Goal: Information Seeking & Learning: Learn about a topic

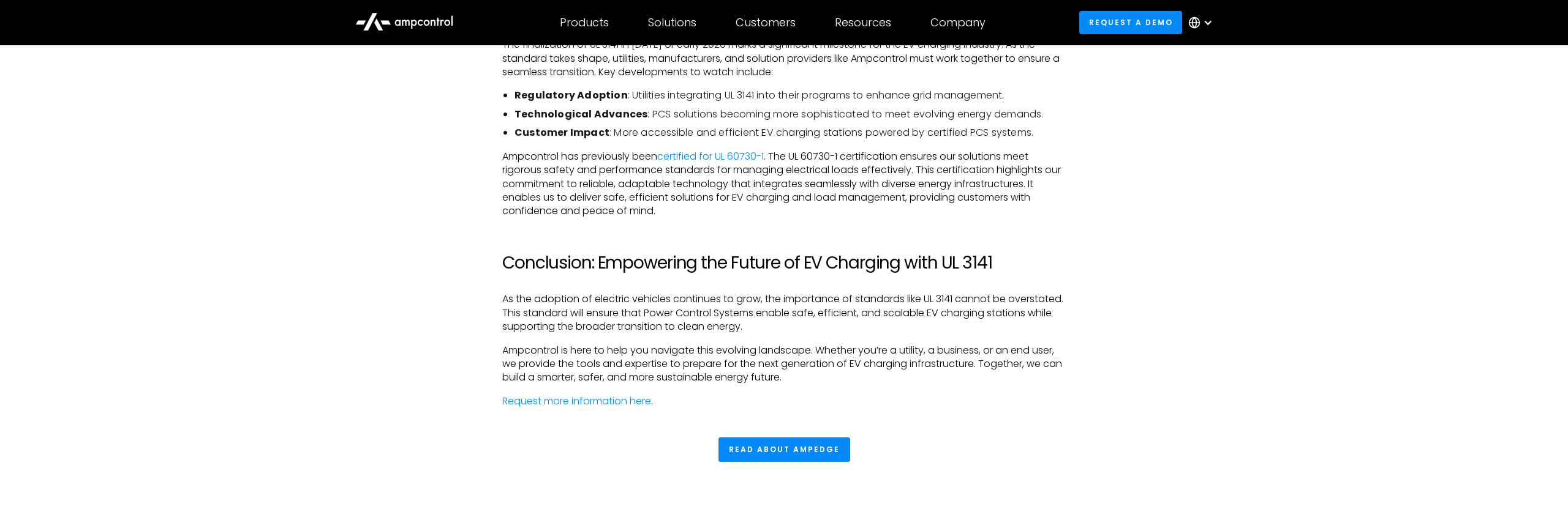
scroll to position [2907, 0]
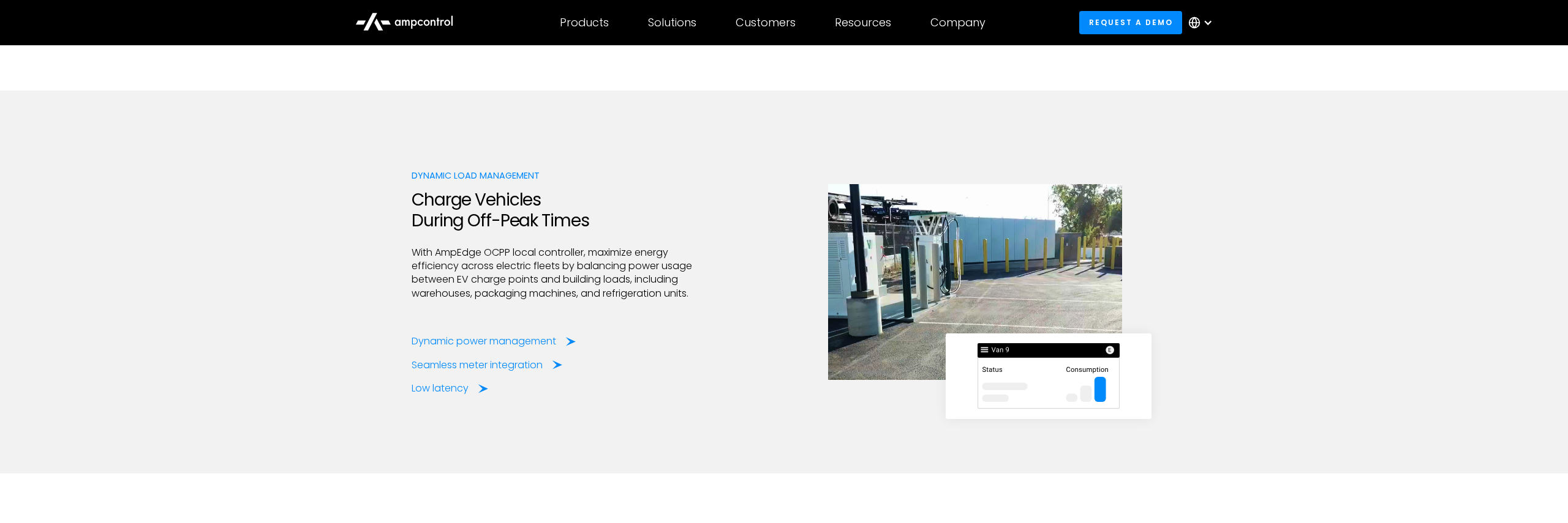
scroll to position [2303, 0]
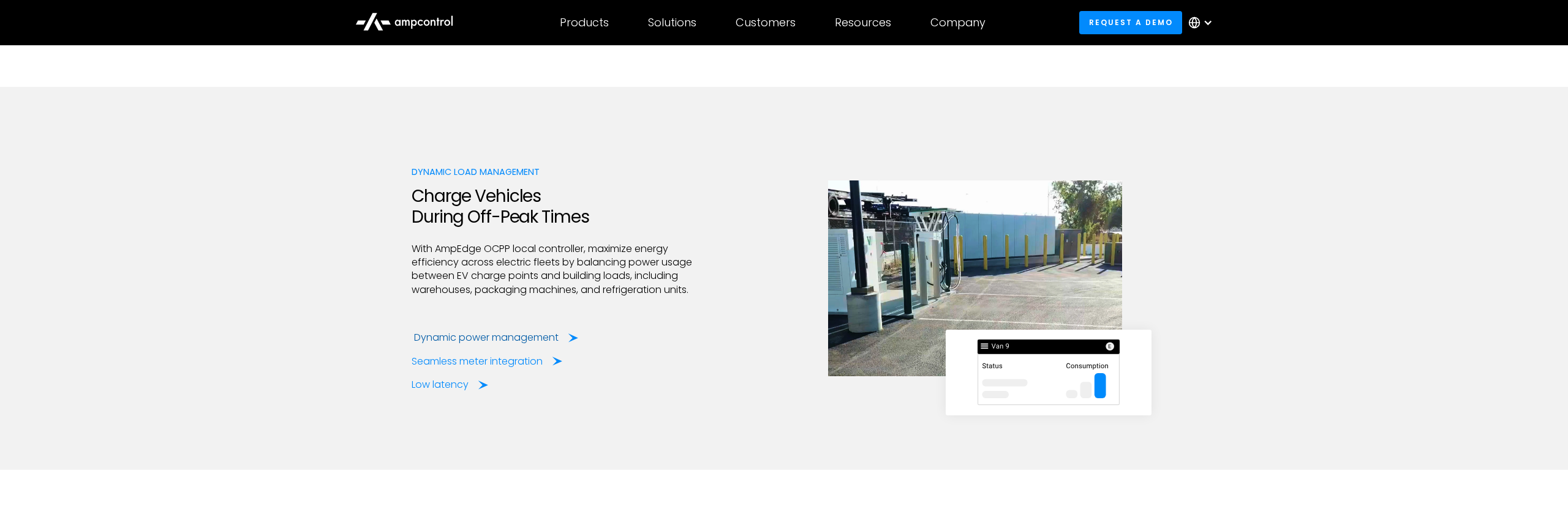
click at [468, 334] on div "Dynamic power management" at bounding box center [486, 337] width 144 height 13
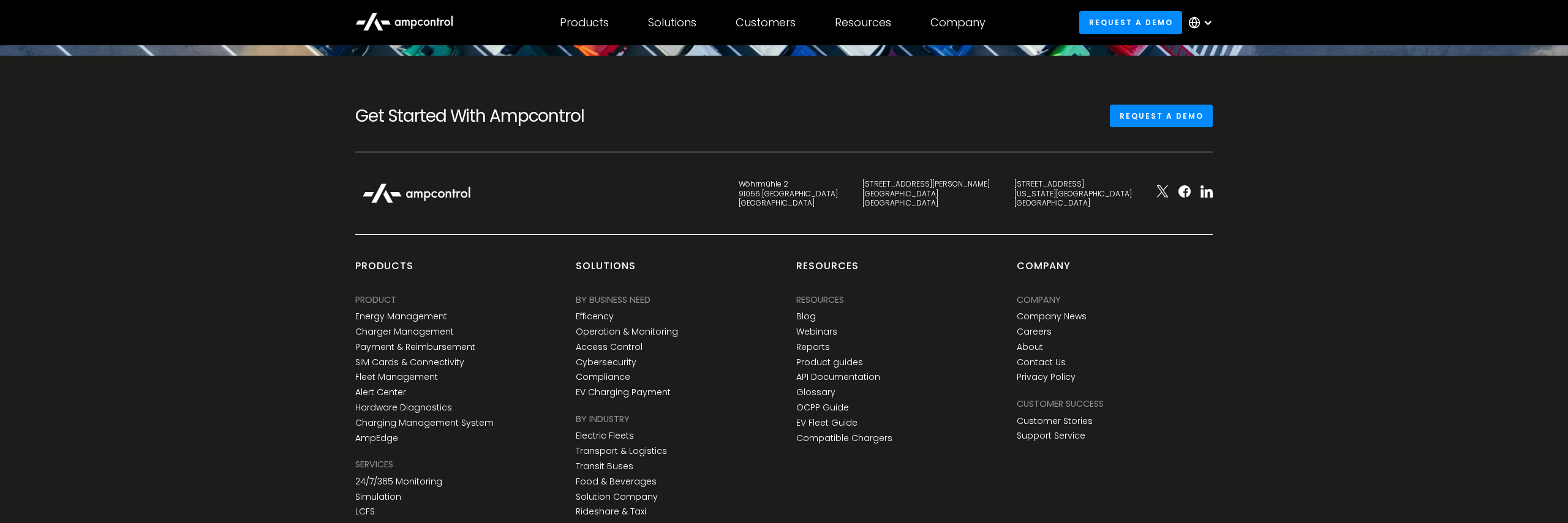
scroll to position [4838, 0]
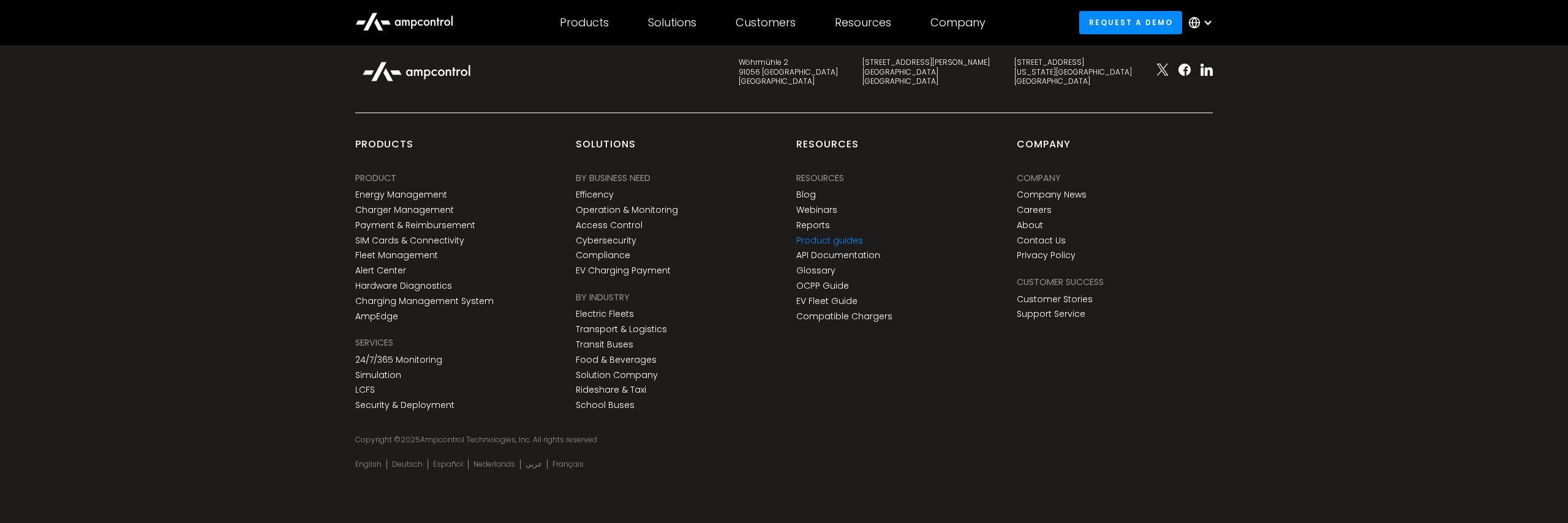
click at [817, 240] on link "Product guides" at bounding box center [829, 240] width 67 height 10
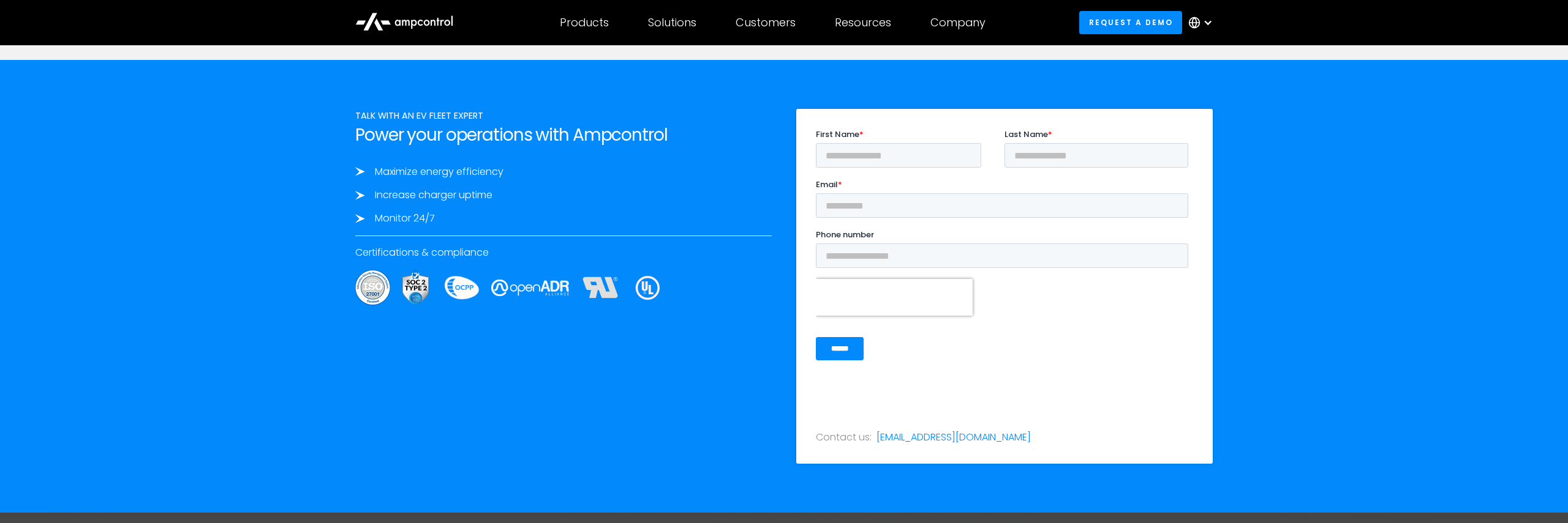
scroll to position [2075, 0]
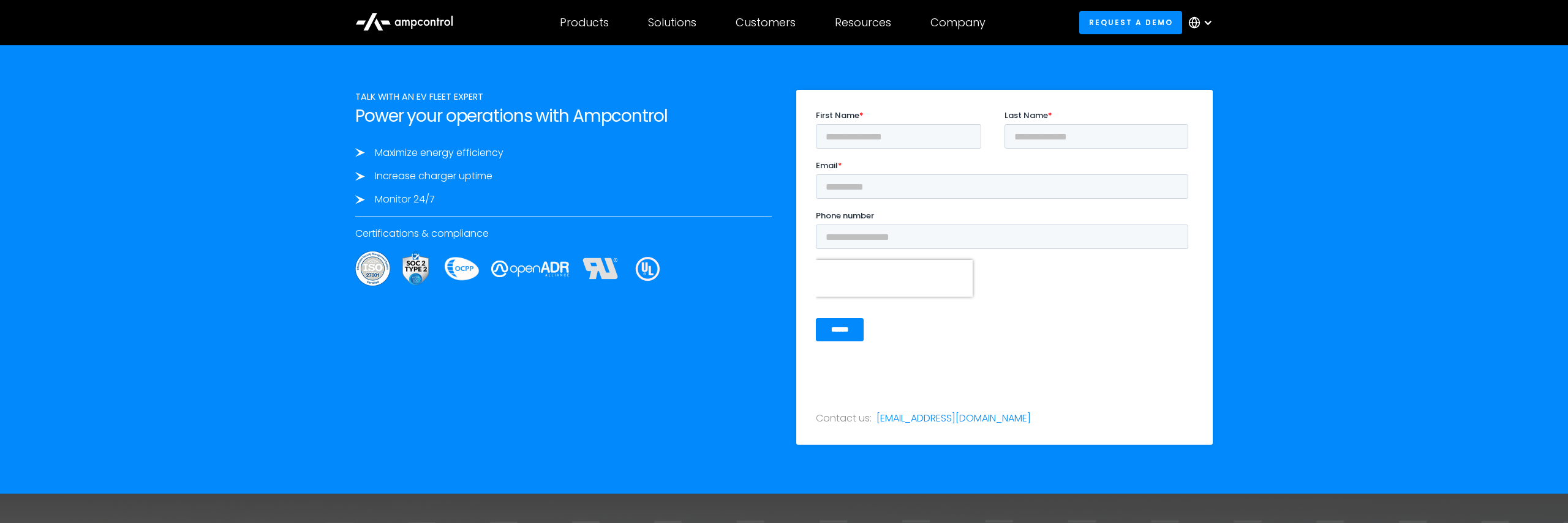
click at [640, 271] on img at bounding box center [648, 269] width 27 height 25
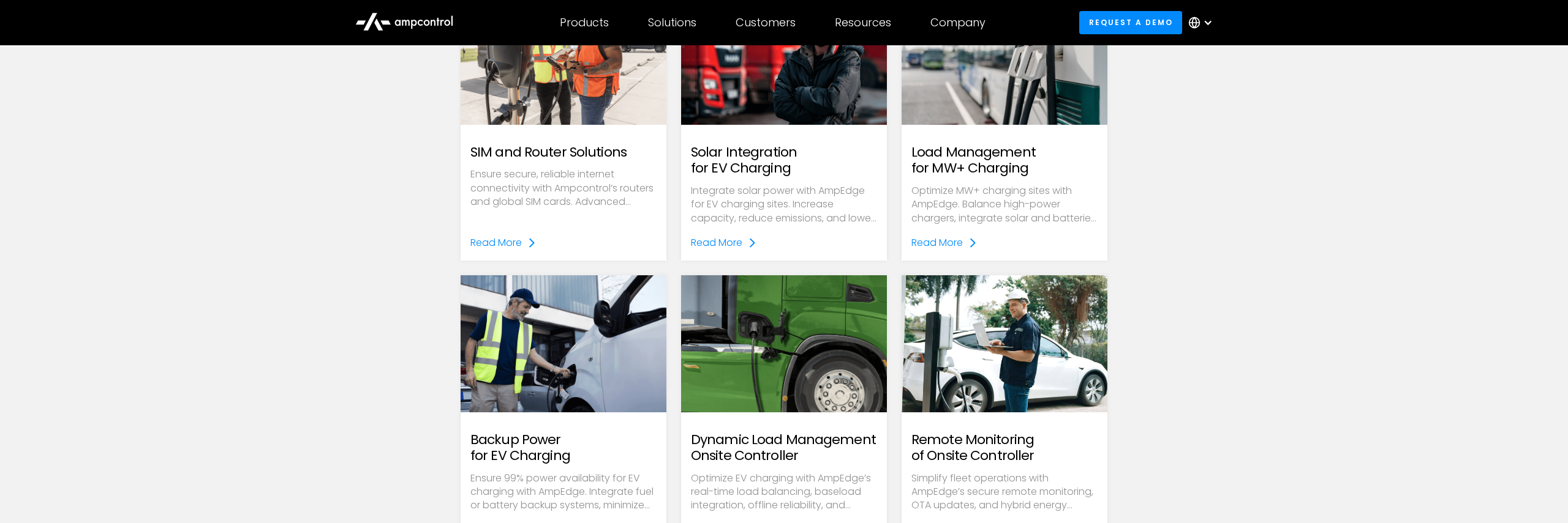
scroll to position [3565, 0]
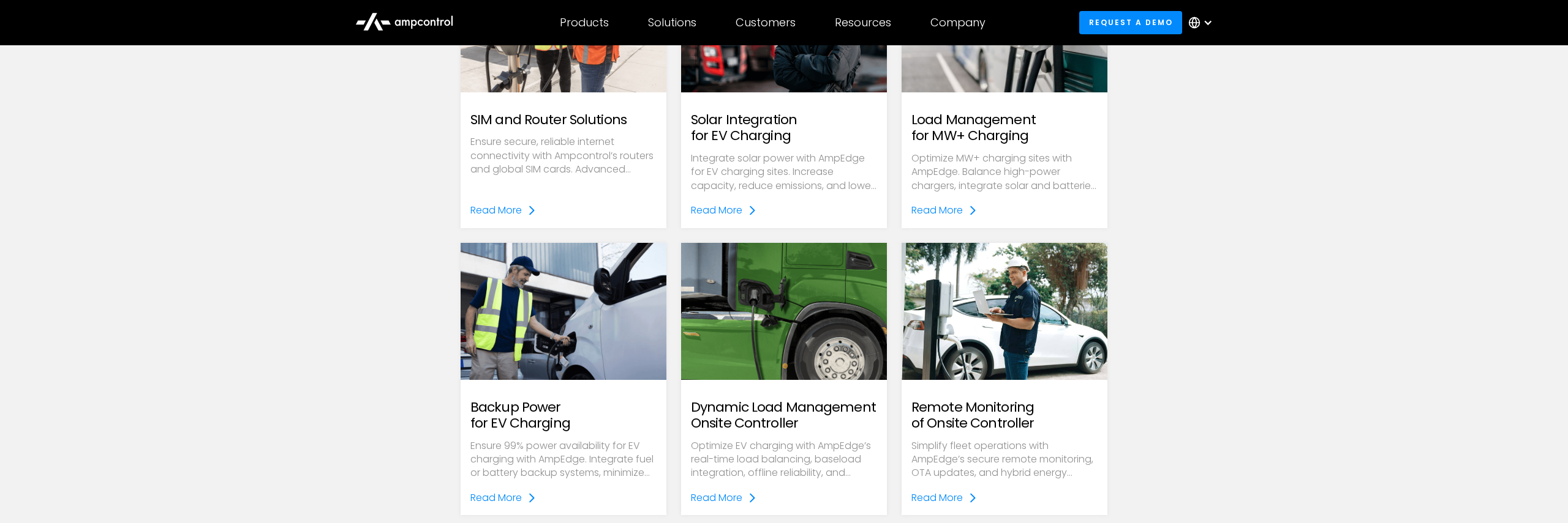
click at [965, 197] on div "Email Form" at bounding box center [1005, 197] width 186 height 10
click at [960, 214] on div "Read More" at bounding box center [937, 211] width 52 height 16
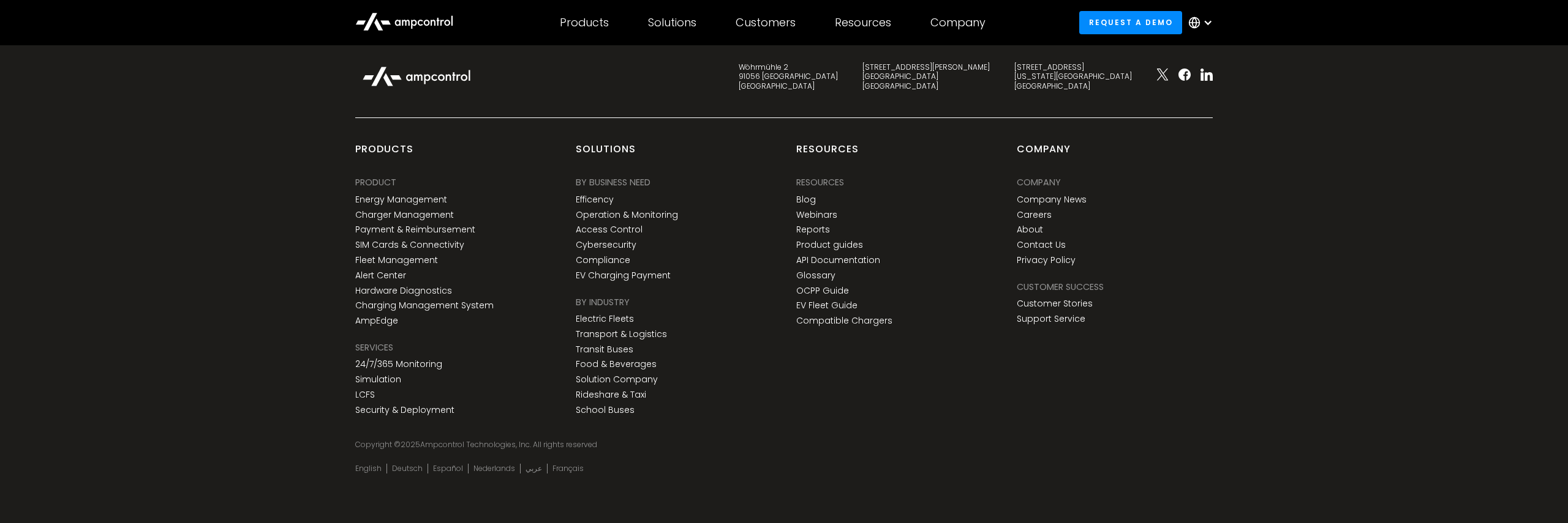
scroll to position [3605, 0]
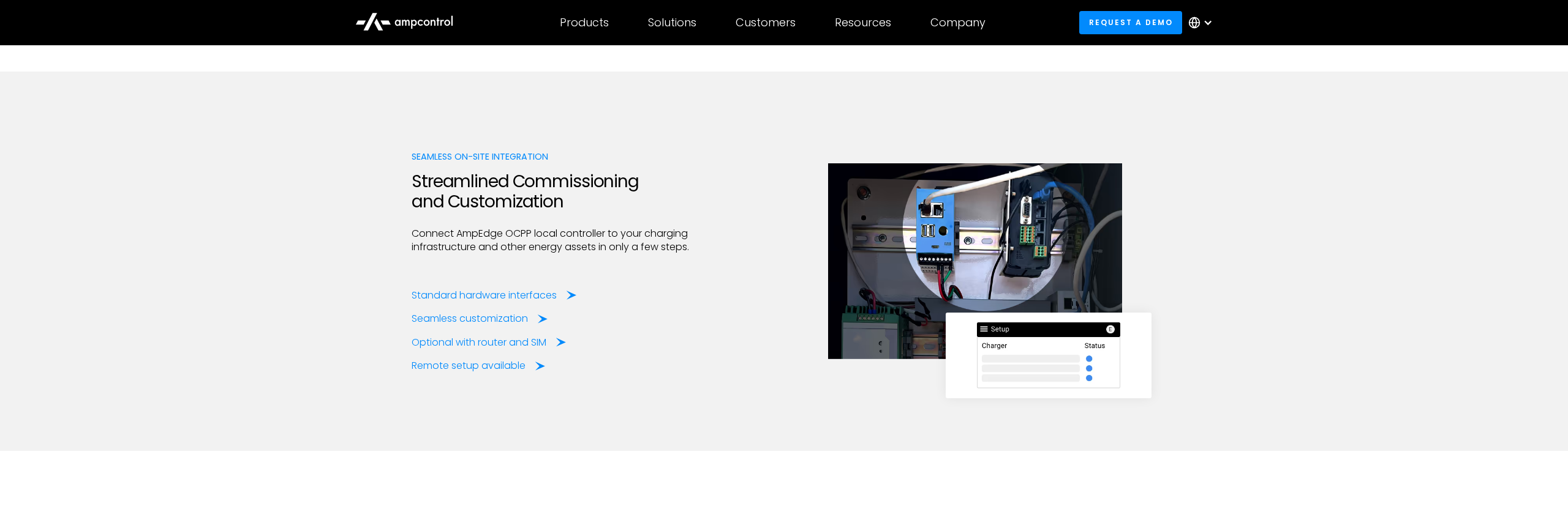
scroll to position [1544, 0]
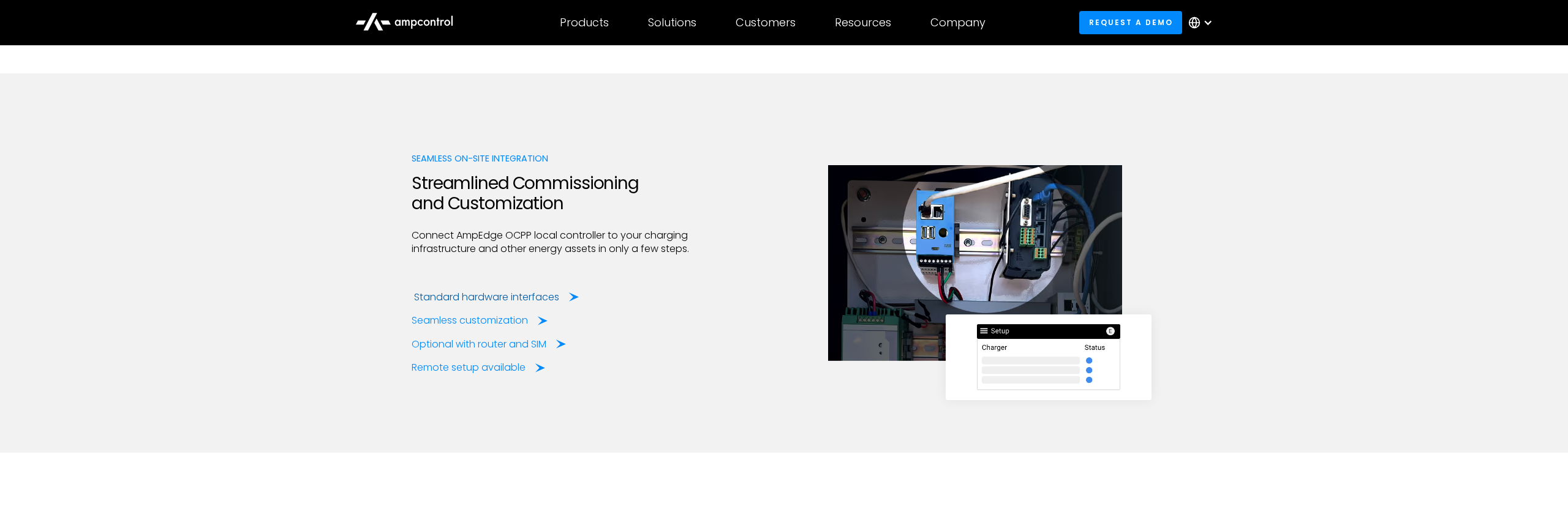
click at [458, 294] on div "Standard hardware interfaces" at bounding box center [486, 297] width 145 height 13
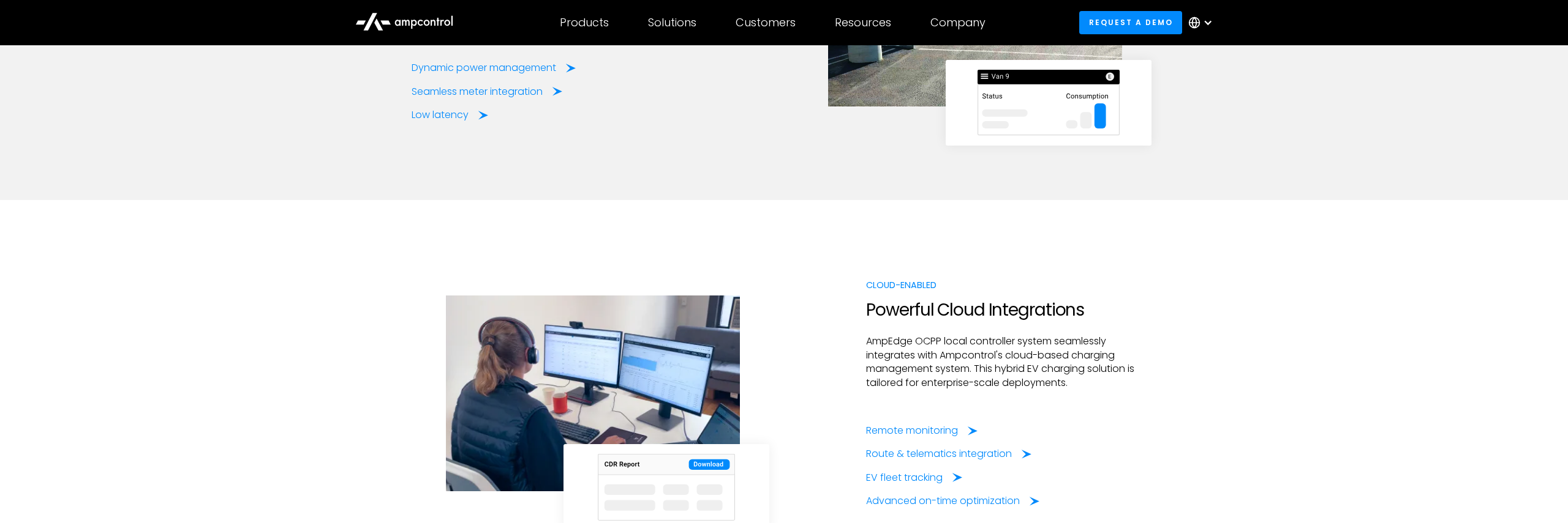
scroll to position [2652, 0]
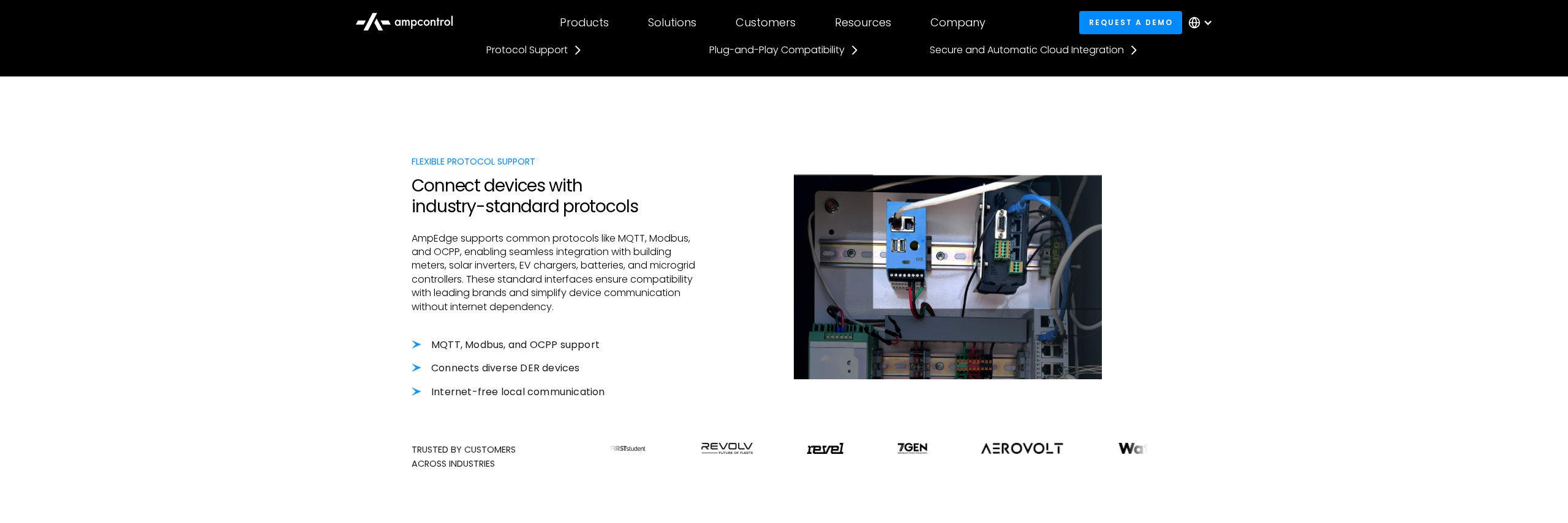
scroll to position [334, 0]
